Goal: Task Accomplishment & Management: Manage account settings

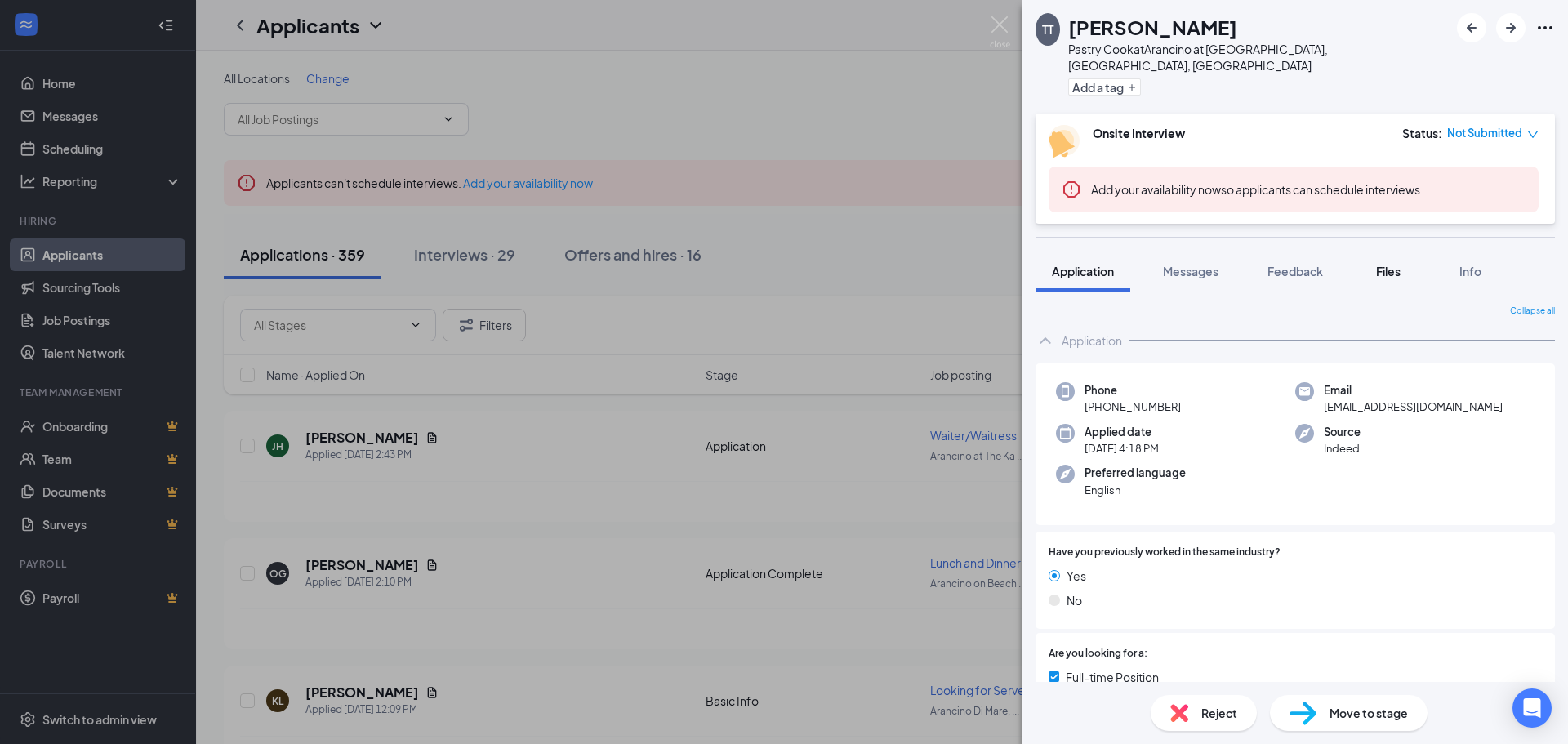
click at [1393, 264] on span "Files" at bounding box center [1388, 271] width 24 height 15
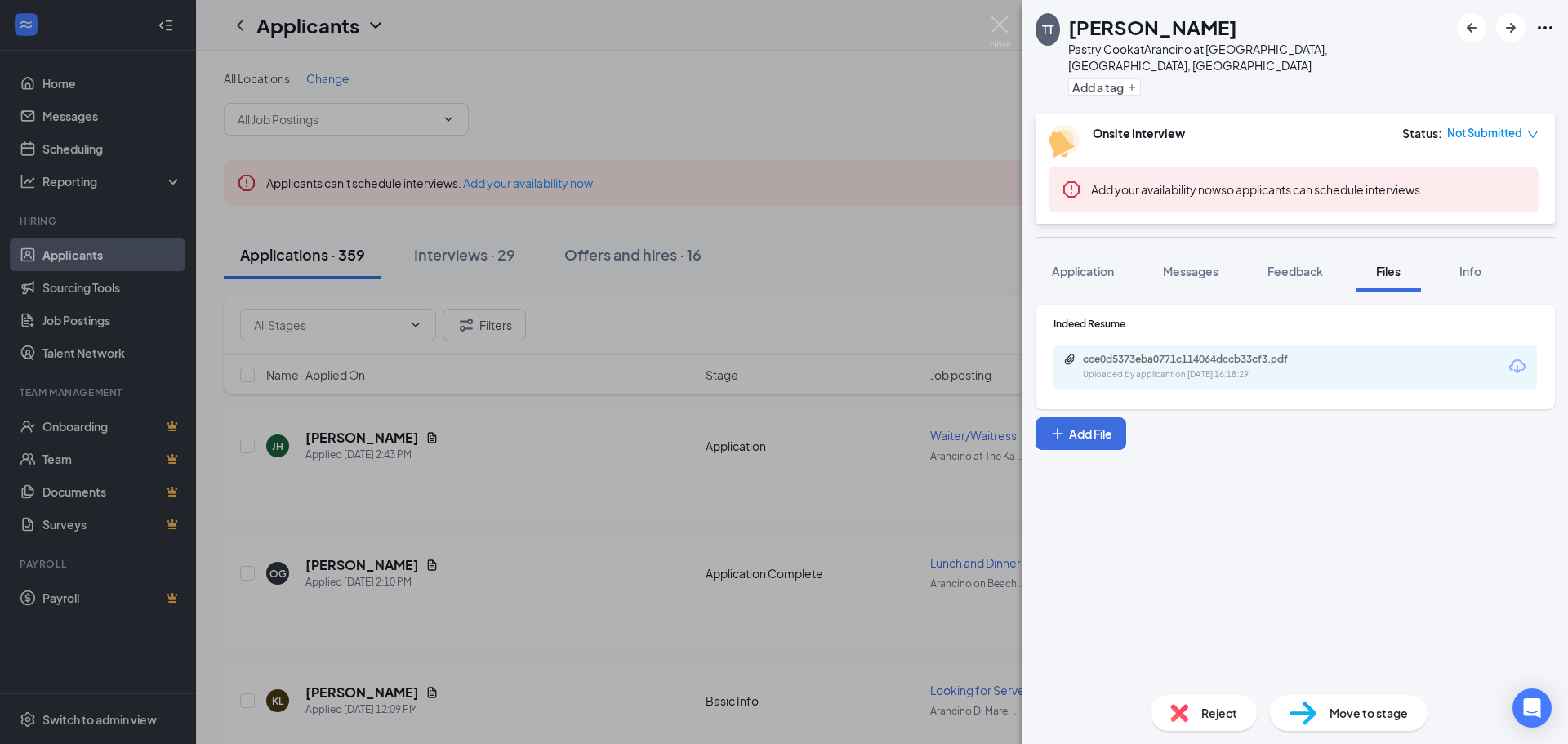
click at [1154, 369] on div "Uploaded by applicant on [DATE] 16:18:29" at bounding box center [1205, 375] width 245 height 13
click at [1095, 264] on span "Application" at bounding box center [1082, 271] width 62 height 15
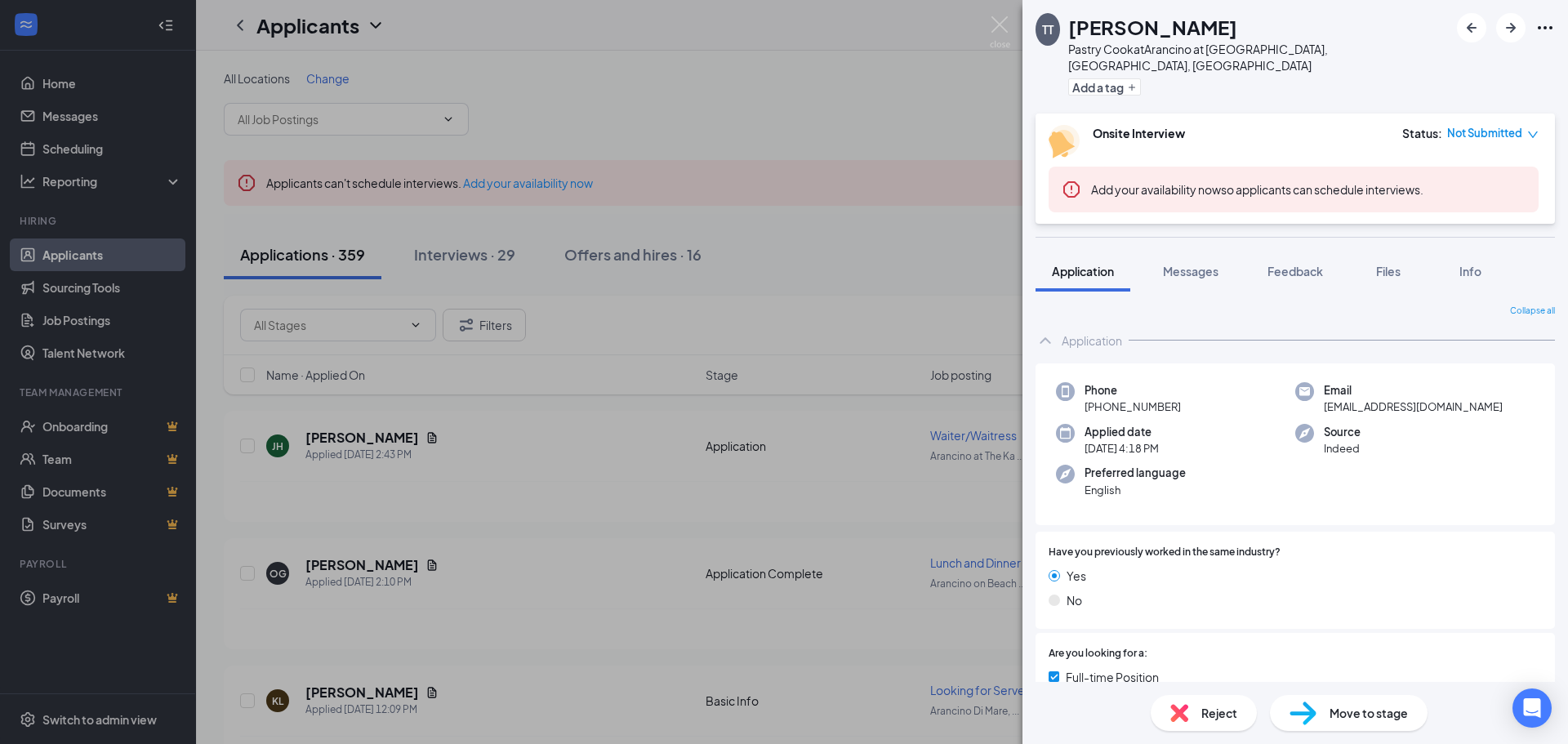
click at [1536, 129] on icon "down" at bounding box center [1533, 135] width 11 height 11
click at [1277, 113] on div "Onsite Interview Status : Not Submitted Add your availability now so applicants…" at bounding box center [1294, 168] width 519 height 111
click at [999, 31] on img at bounding box center [1000, 33] width 20 height 32
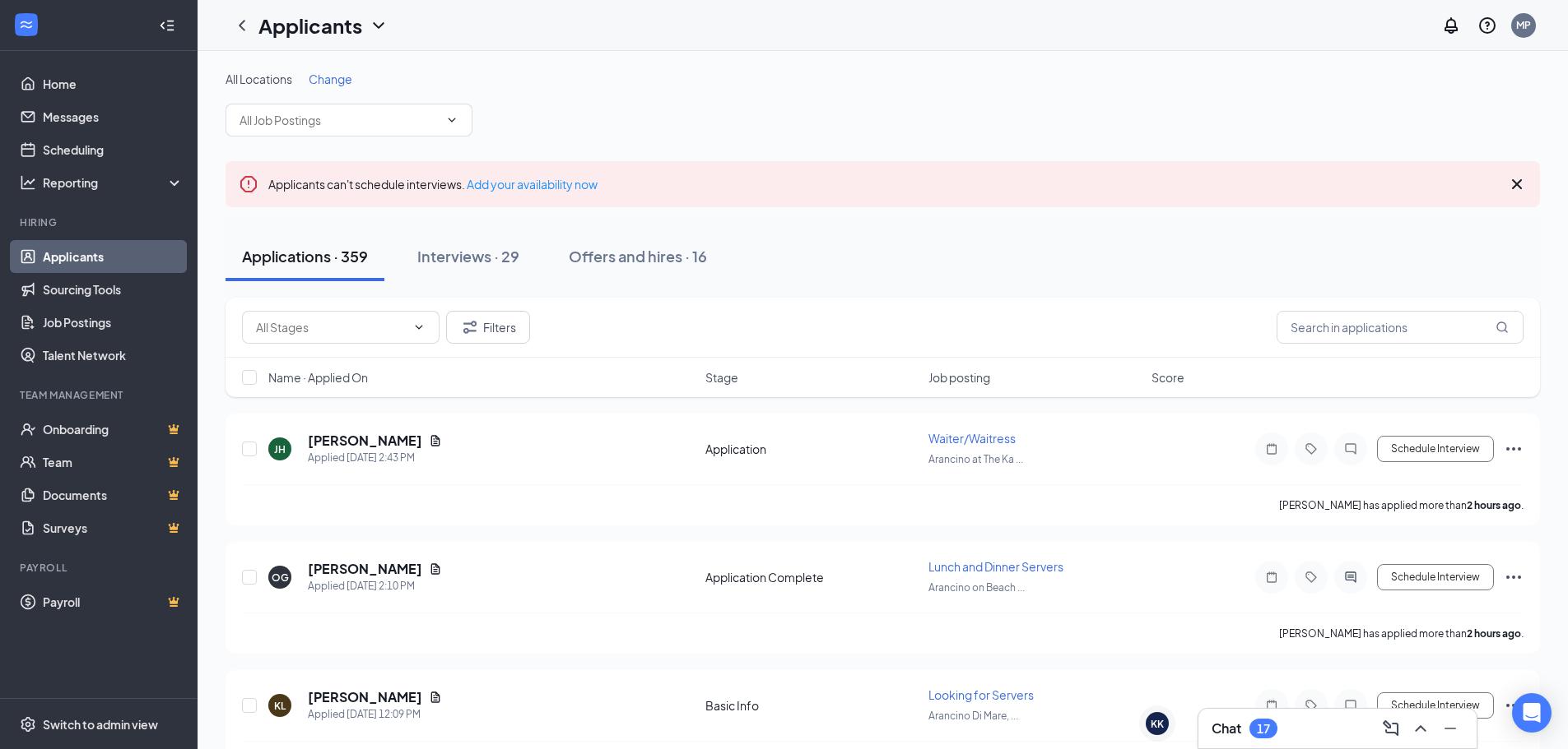
click at [1517, 183] on icon "Cross" at bounding box center [1517, 184] width 10 height 10
